Goal: Task Accomplishment & Management: Complete application form

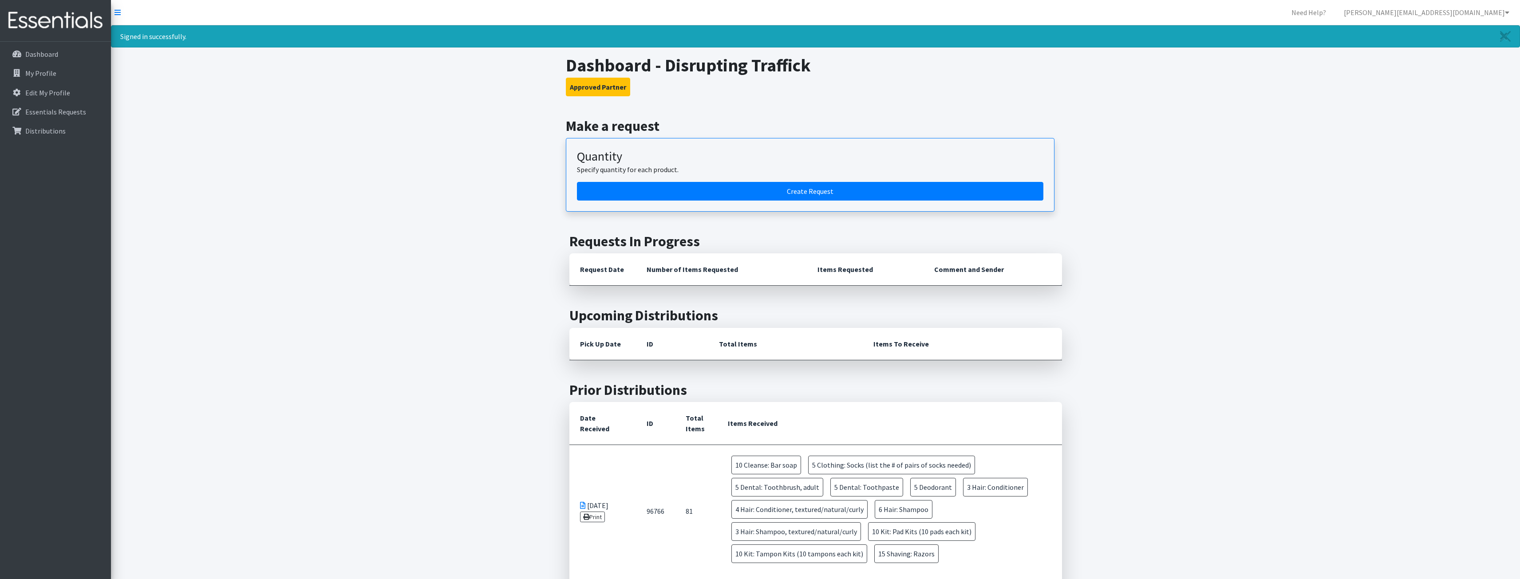
click at [0, 328] on div "Dashboard My Profile Edit My Profile Essentials Requests Distributions" at bounding box center [55, 319] width 111 height 554
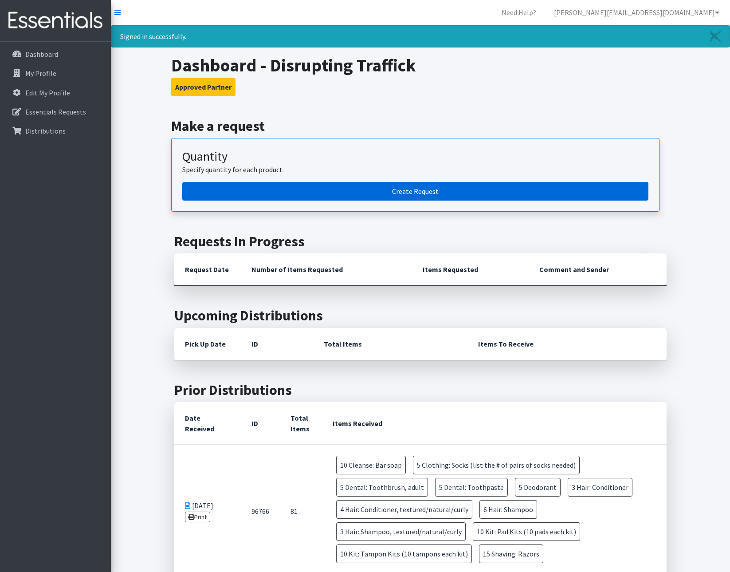
click at [232, 190] on link "Create Request" at bounding box center [415, 191] width 466 height 19
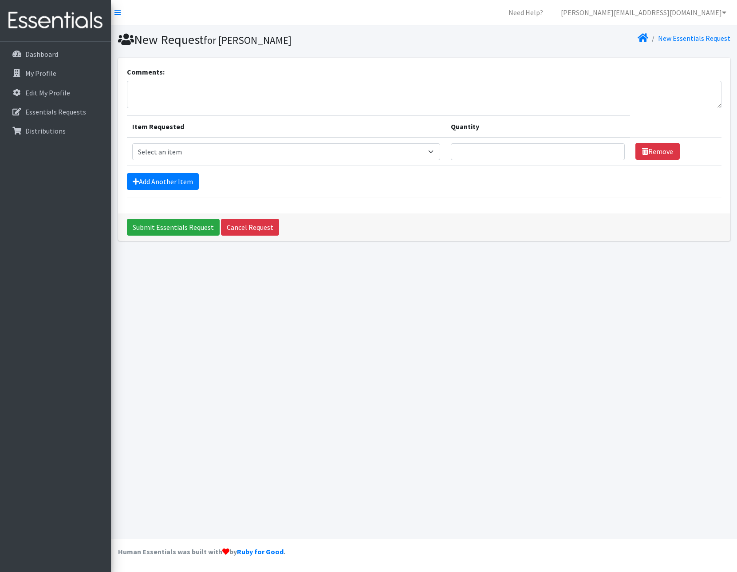
click at [217, 363] on div "New Request for [PERSON_NAME] New Essentials Request Comments: Item Requested Q…" at bounding box center [424, 281] width 626 height 513
